Goal: Task Accomplishment & Management: Complete application form

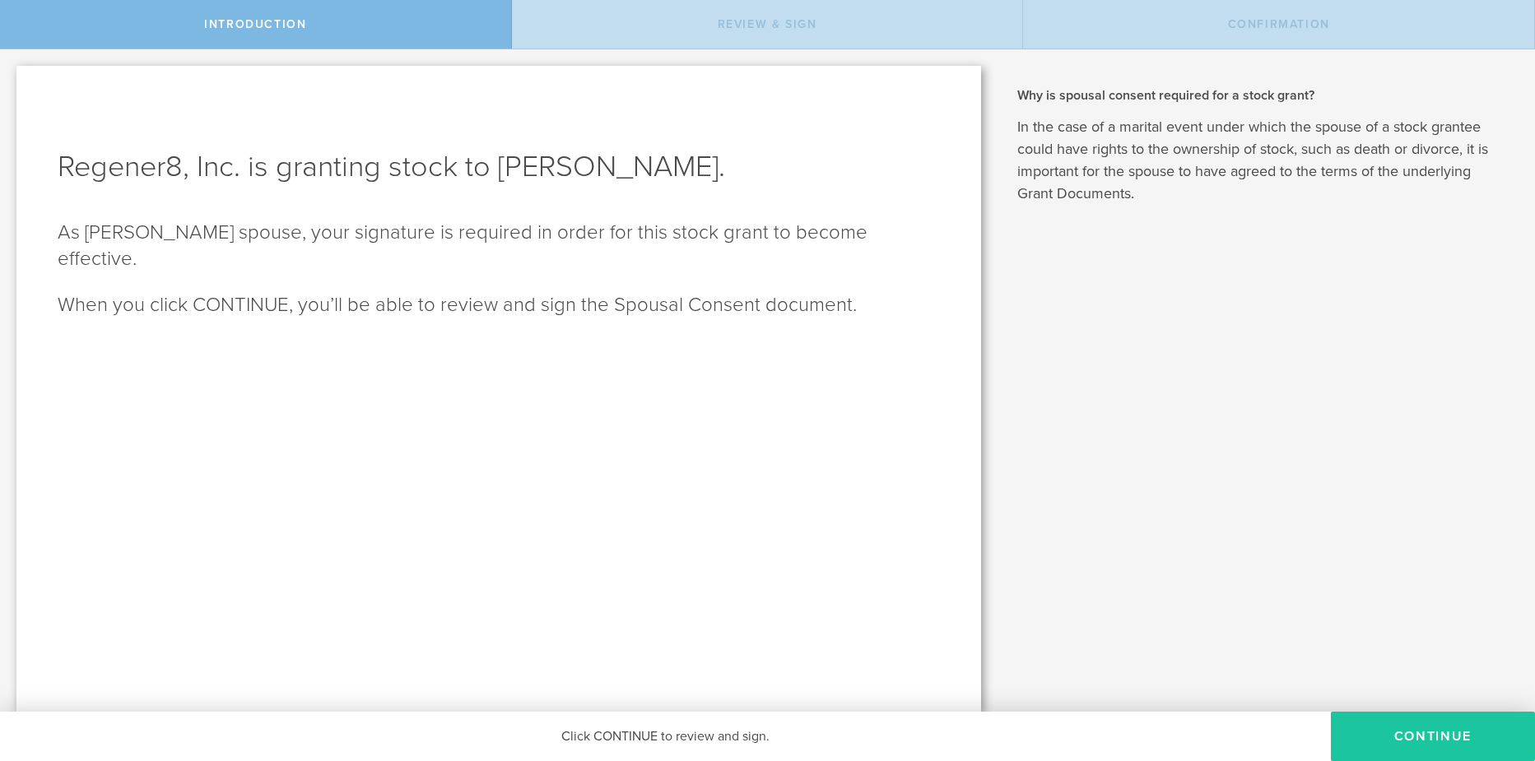
click at [1416, 735] on button "CONTINUE" at bounding box center [1433, 736] width 204 height 49
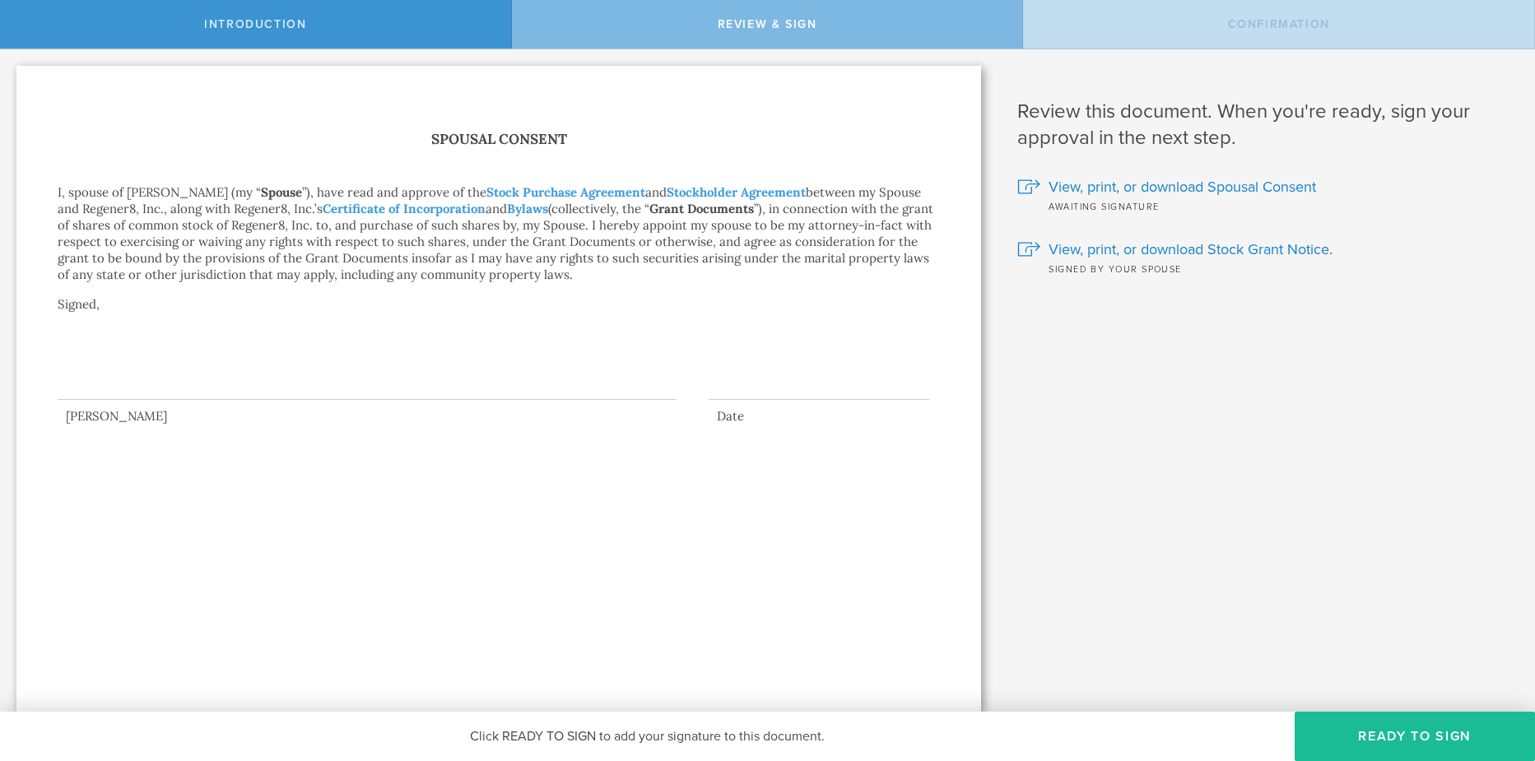
drag, startPoint x: 106, startPoint y: 354, endPoint x: 108, endPoint y: 370, distance: 16.5
click at [105, 360] on div at bounding box center [367, 367] width 618 height 66
click at [197, 374] on div at bounding box center [367, 367] width 618 height 66
click at [1380, 732] on button "Ready to Sign" at bounding box center [1414, 736] width 240 height 49
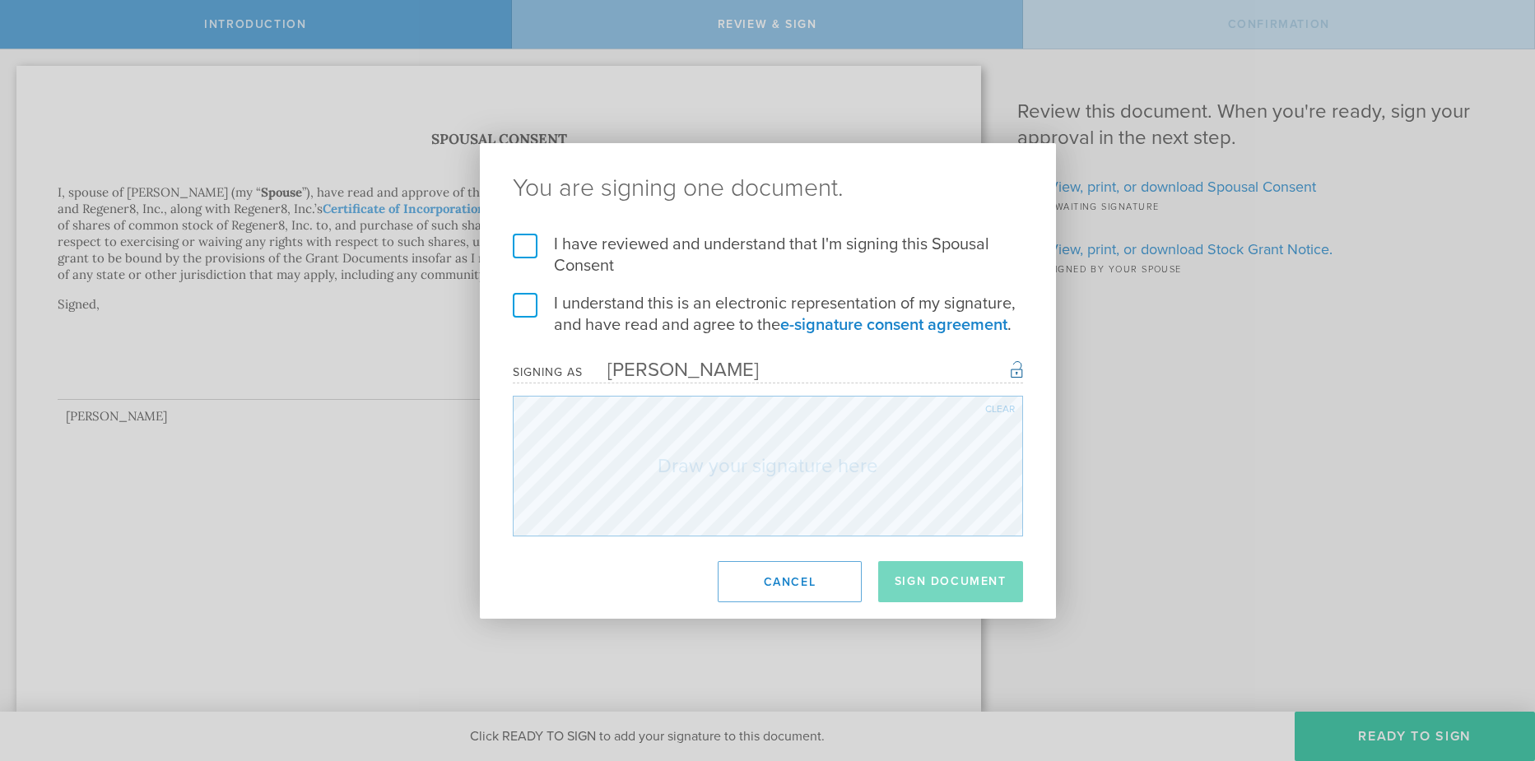
click at [522, 253] on label "I have reviewed and understand that I'm signing this Spousal Consent" at bounding box center [768, 255] width 510 height 43
click at [0, 0] on input "I have reviewed and understand that I'm signing this Spousal Consent" at bounding box center [0, 0] width 0 height 0
click at [519, 293] on label "I understand this is an electronic representation of my signature, and have rea…" at bounding box center [768, 314] width 510 height 43
click at [0, 0] on input "I understand this is an electronic representation of my signature, and have rea…" at bounding box center [0, 0] width 0 height 0
click at [912, 574] on button "Sign Document" at bounding box center [950, 581] width 145 height 41
